Goal: Task Accomplishment & Management: Use online tool/utility

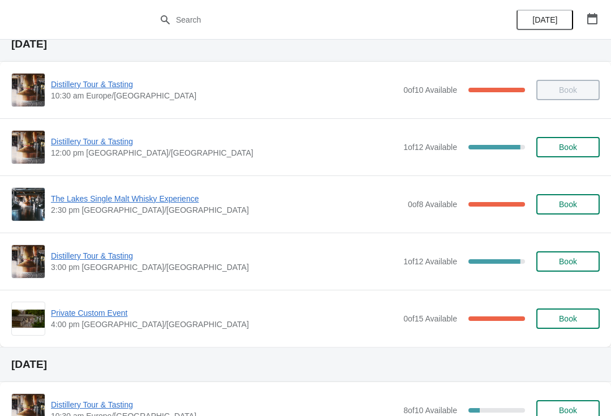
scroll to position [48, 0]
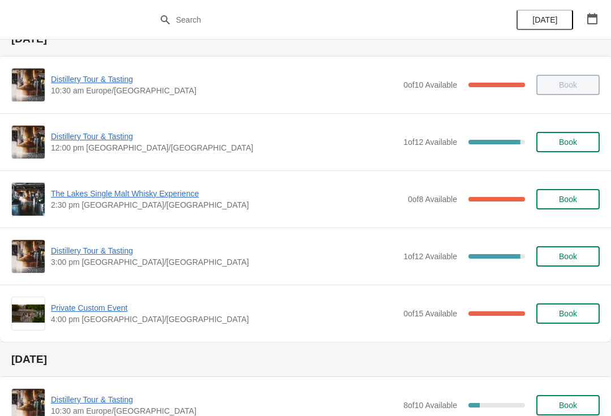
click at [70, 139] on span "Distillery Tour & Tasting" at bounding box center [224, 136] width 347 height 11
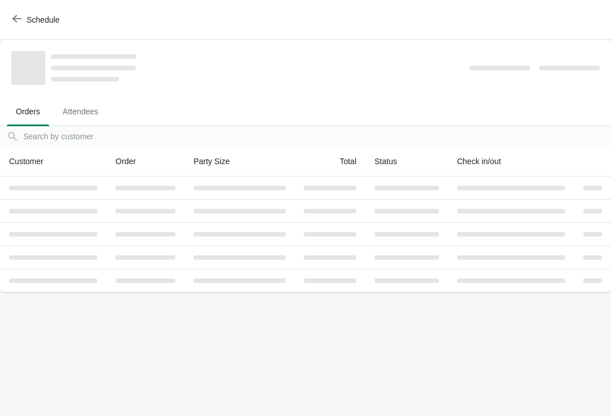
scroll to position [0, 0]
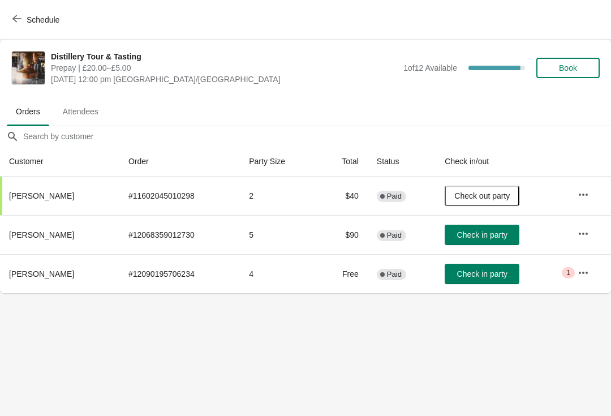
click at [576, 71] on span "Book" at bounding box center [568, 67] width 18 height 9
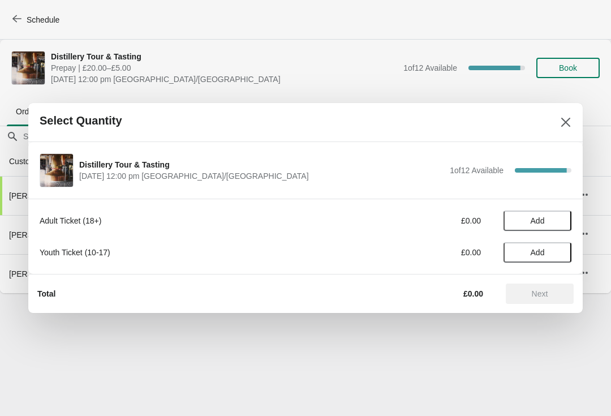
click at [539, 225] on span "Add" at bounding box center [538, 220] width 14 height 9
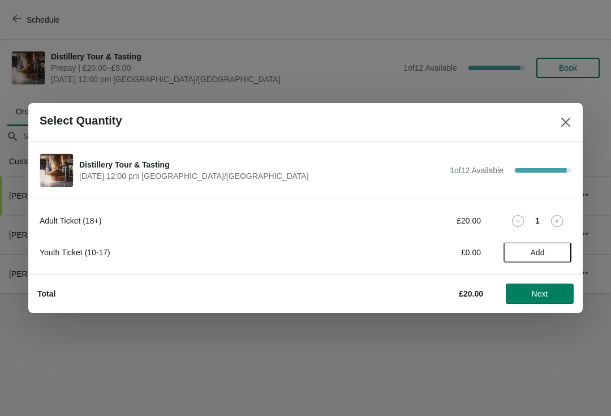
click at [562, 222] on icon at bounding box center [557, 221] width 12 height 12
click at [538, 302] on button "Next" at bounding box center [540, 293] width 68 height 20
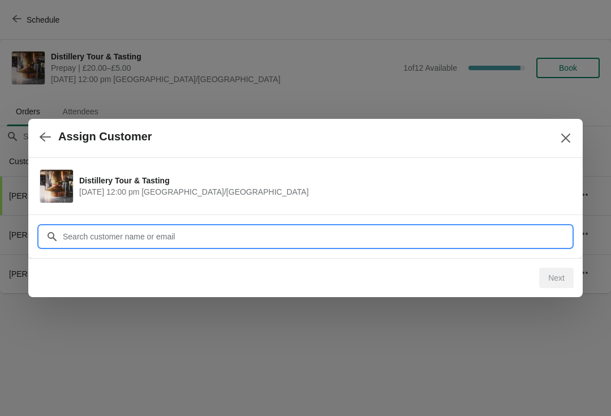
click at [123, 236] on input "Customer" at bounding box center [316, 236] width 509 height 20
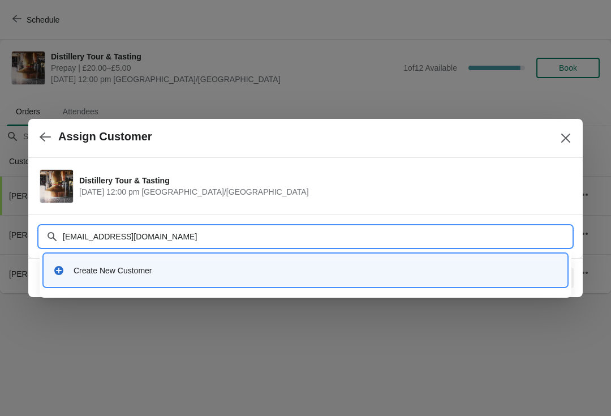
type input "[EMAIL_ADDRESS][DOMAIN_NAME]"
click at [175, 238] on input "[EMAIL_ADDRESS][DOMAIN_NAME]" at bounding box center [316, 236] width 509 height 20
click at [175, 240] on input "[EMAIL_ADDRESS][DOMAIN_NAME]" at bounding box center [316, 236] width 509 height 20
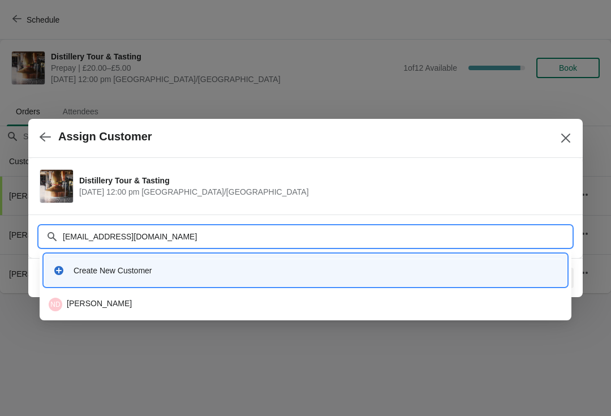
click at [121, 302] on div "ND [PERSON_NAME]" at bounding box center [306, 305] width 514 height 14
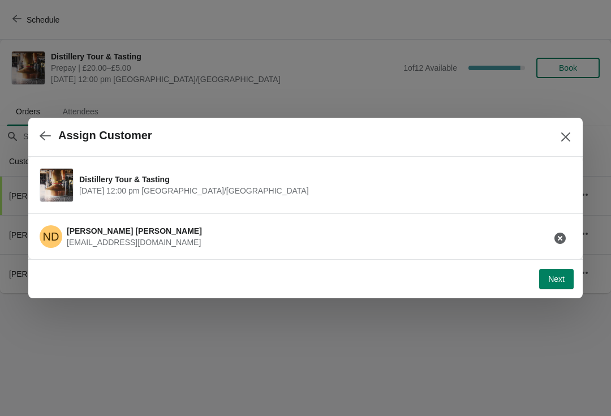
click at [552, 283] on span "Next" at bounding box center [556, 278] width 16 height 9
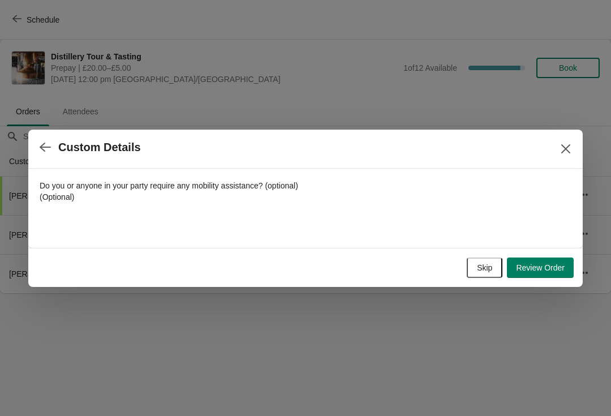
click at [483, 270] on span "Skip" at bounding box center [484, 267] width 15 height 9
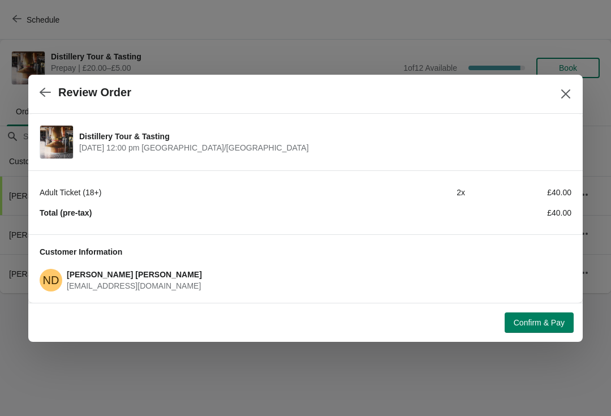
click at [540, 323] on span "Confirm & Pay" at bounding box center [539, 322] width 51 height 9
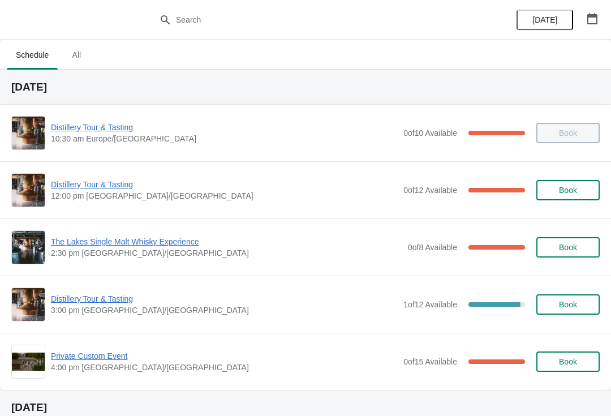
click at [72, 189] on span "Distillery Tour & Tasting" at bounding box center [224, 184] width 347 height 11
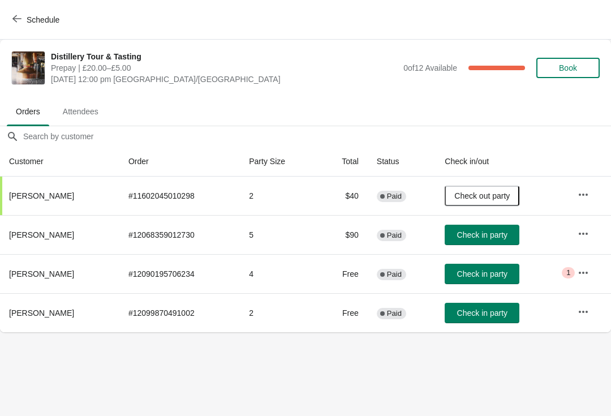
click at [489, 315] on span "Check in party" at bounding box center [482, 312] width 50 height 9
click at [584, 273] on icon "button" at bounding box center [583, 272] width 9 height 2
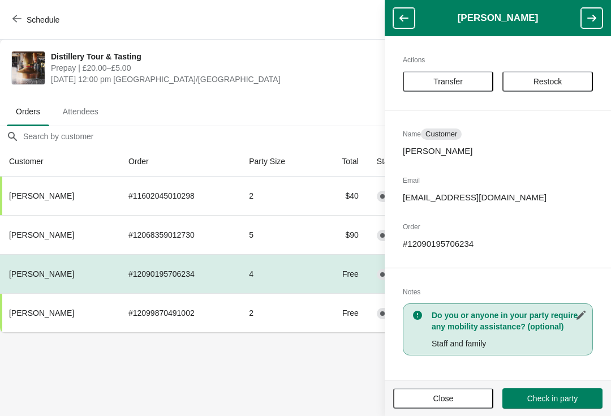
click at [419, 406] on button "Close" at bounding box center [443, 398] width 100 height 20
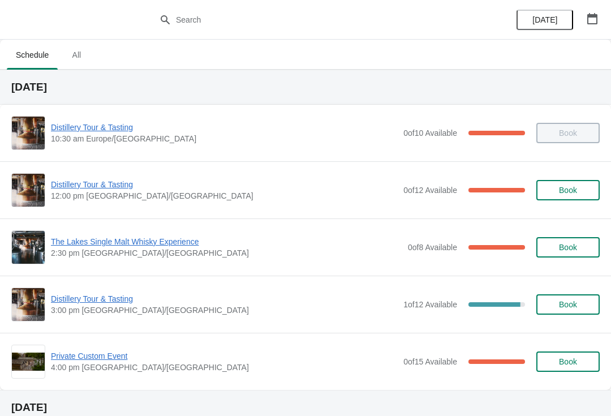
click at [64, 183] on span "Distillery Tour & Tasting" at bounding box center [224, 184] width 347 height 11
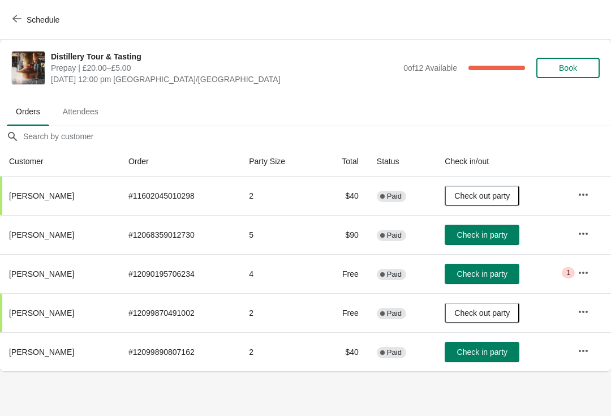
click at [463, 242] on button "Check in party" at bounding box center [482, 235] width 75 height 20
click at [470, 274] on span "Check in party" at bounding box center [482, 273] width 50 height 9
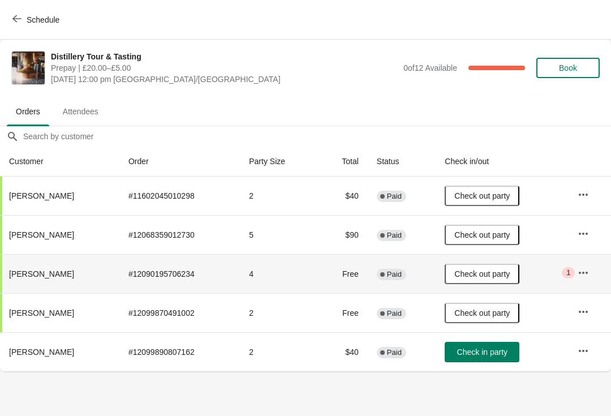
click at [478, 356] on span "Check in party" at bounding box center [482, 351] width 50 height 9
